Goal: Task Accomplishment & Management: Complete application form

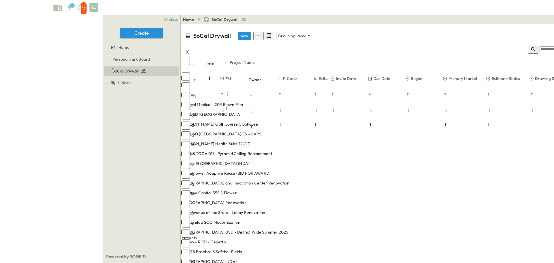
scroll to position [0, 127]
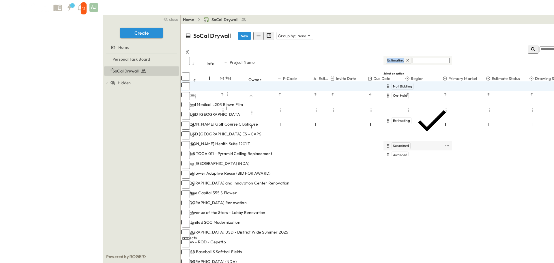
click at [401, 143] on span "Submitted" at bounding box center [401, 145] width 16 height 5
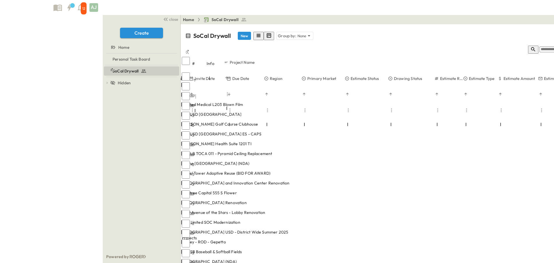
scroll to position [0, 271]
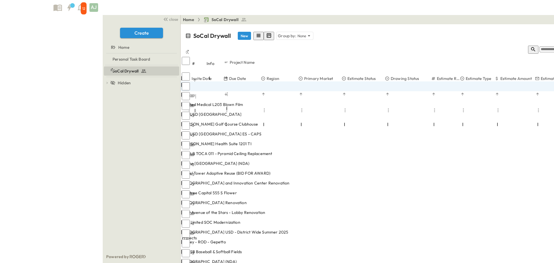
type input "******"
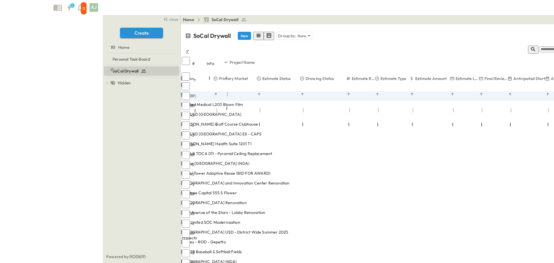
scroll to position [0, 358]
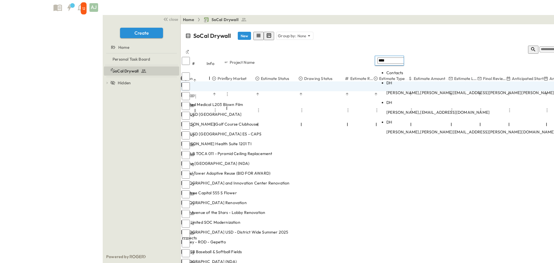
type input "****"
click at [411, 90] on p "[PERSON_NAME], [PERSON_NAME][EMAIL_ADDRESS][PERSON_NAME][PERSON_NAME][DOMAIN_NA…" at bounding box center [486, 93] width 201 height 6
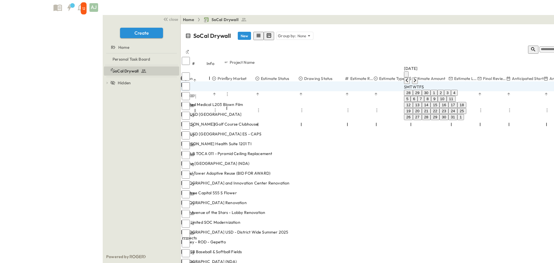
click at [406, 76] on icon "calendar view is open, switch to year view" at bounding box center [406, 76] width 0 height 0
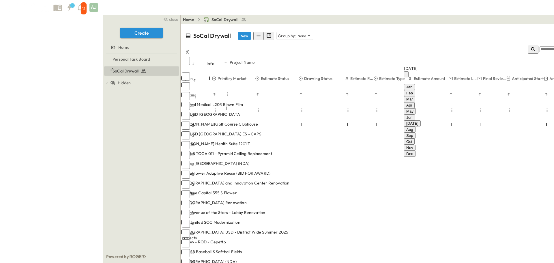
click at [421, 71] on div "[DATE]" at bounding box center [412, 69] width 17 height 6
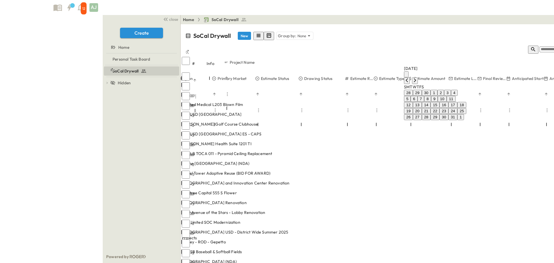
click at [406, 76] on icon "calendar view is open, switch to year view" at bounding box center [406, 76] width 0 height 0
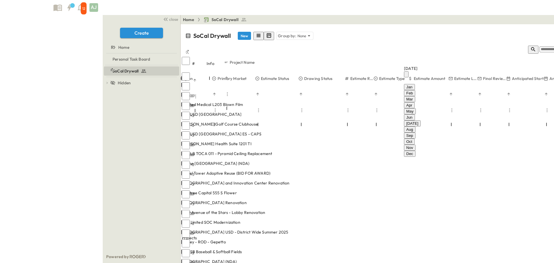
click at [416, 151] on button "Dec" at bounding box center [410, 154] width 12 height 6
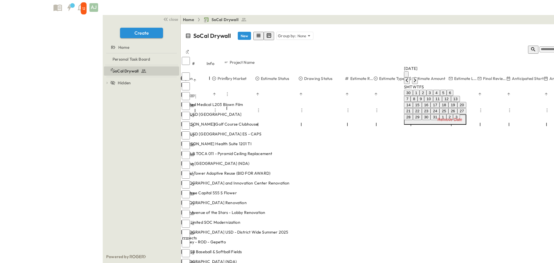
click at [431, 71] on div "[DATE]" at bounding box center [435, 69] width 62 height 6
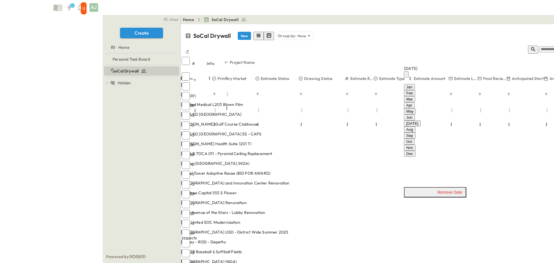
click at [431, 71] on div "[DATE]" at bounding box center [435, 69] width 62 height 6
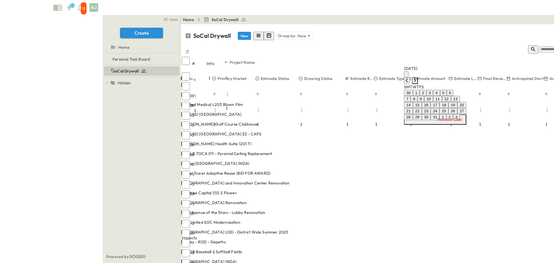
click at [417, 78] on icon "Next month" at bounding box center [415, 80] width 5 height 5
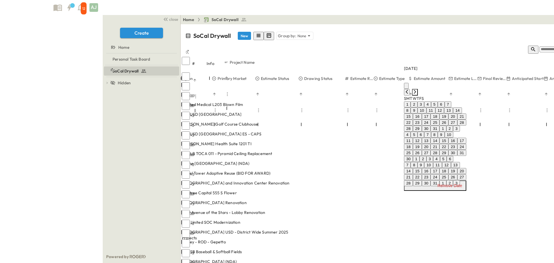
click at [417, 89] on icon "Next month" at bounding box center [415, 91] width 5 height 5
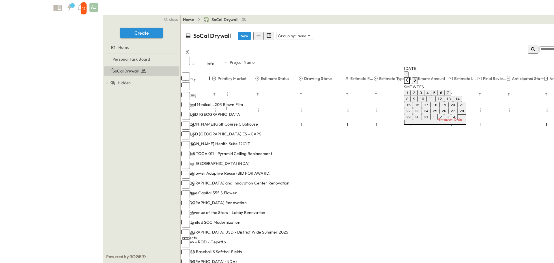
click at [408, 78] on icon "Previous month" at bounding box center [407, 80] width 2 height 4
click at [446, 95] on button "1" at bounding box center [443, 93] width 7 height 6
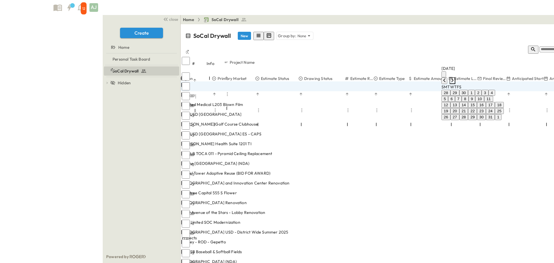
click at [455, 78] on icon "Next month" at bounding box center [452, 80] width 5 height 5
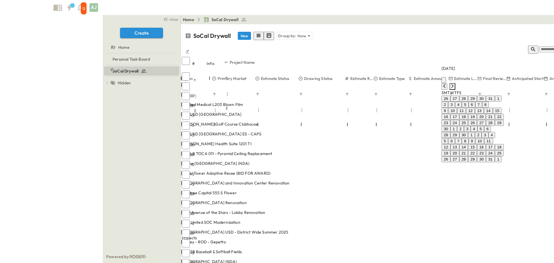
click at [455, 84] on icon "Next month" at bounding box center [452, 86] width 5 height 5
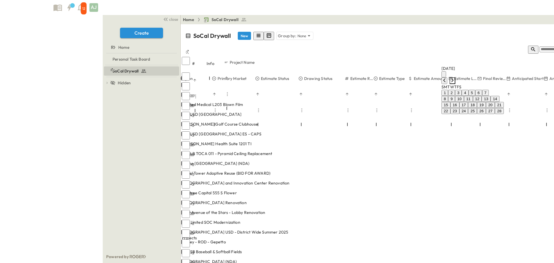
click at [455, 78] on icon "Next month" at bounding box center [452, 80] width 5 height 5
click at [447, 78] on icon "Previous month" at bounding box center [444, 80] width 5 height 5
click at [455, 78] on icon "Next month" at bounding box center [452, 80] width 5 height 5
click at [448, 93] on button "1" at bounding box center [445, 93] width 7 height 6
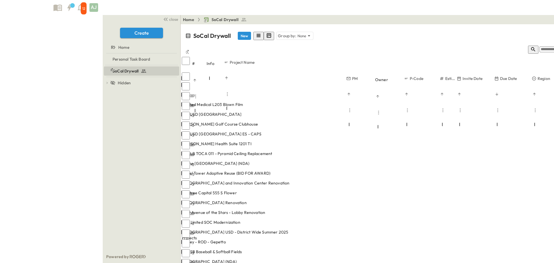
scroll to position [0, 0]
